Goal: Register for event/course

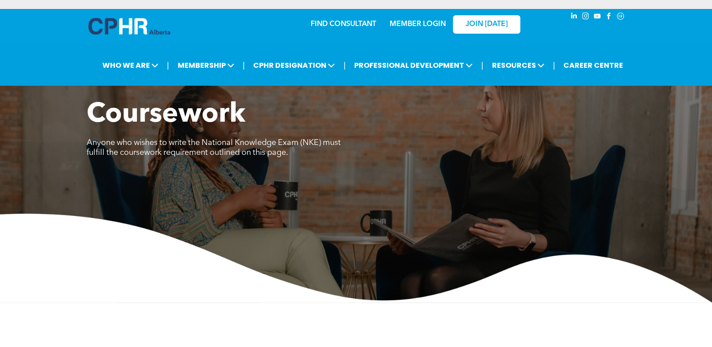
click at [421, 21] on link "MEMBER LOGIN" at bounding box center [418, 24] width 56 height 7
click at [432, 202] on div "Coursework Anyone who wishes to write the National Knowledge Exam (NKE) must fu…" at bounding box center [356, 201] width 712 height 204
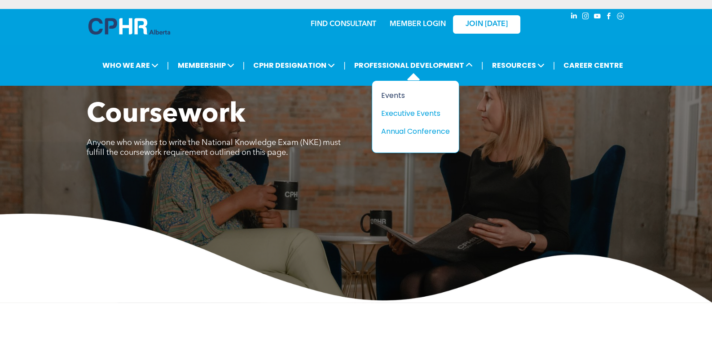
click at [395, 94] on div "Events" at bounding box center [412, 95] width 62 height 11
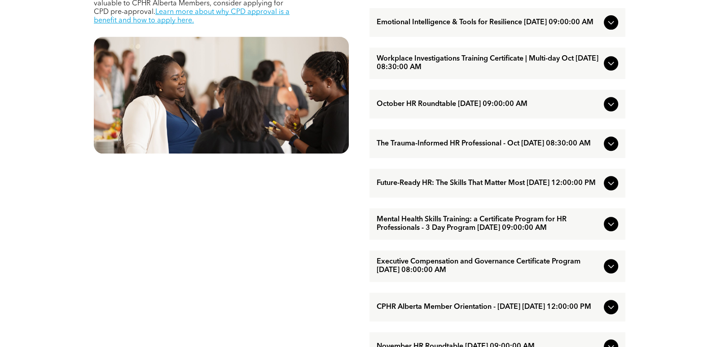
scroll to position [539, 0]
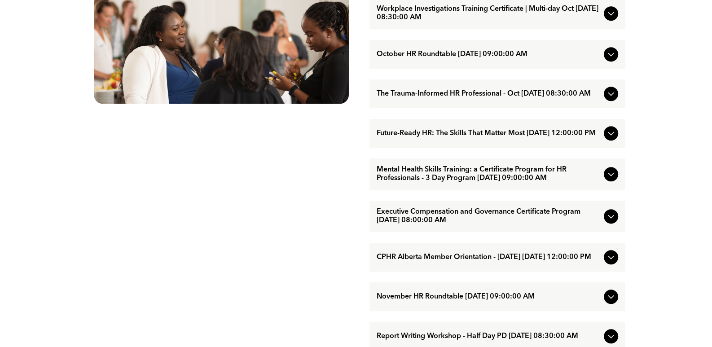
click at [428, 138] on span "Future-Ready HR: The Skills That Matter Most [DATE] 12:00:00 PM" at bounding box center [489, 133] width 224 height 9
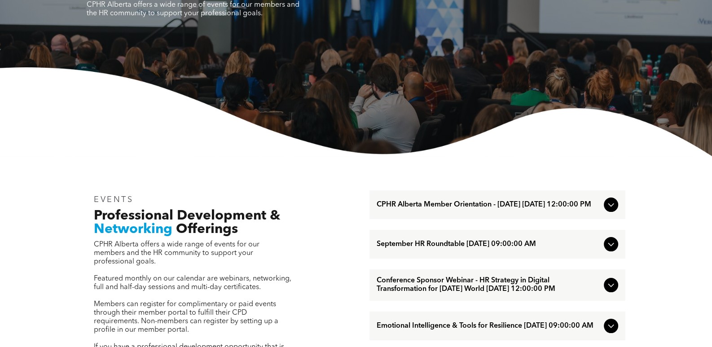
scroll to position [135, 0]
